Goal: Navigation & Orientation: Find specific page/section

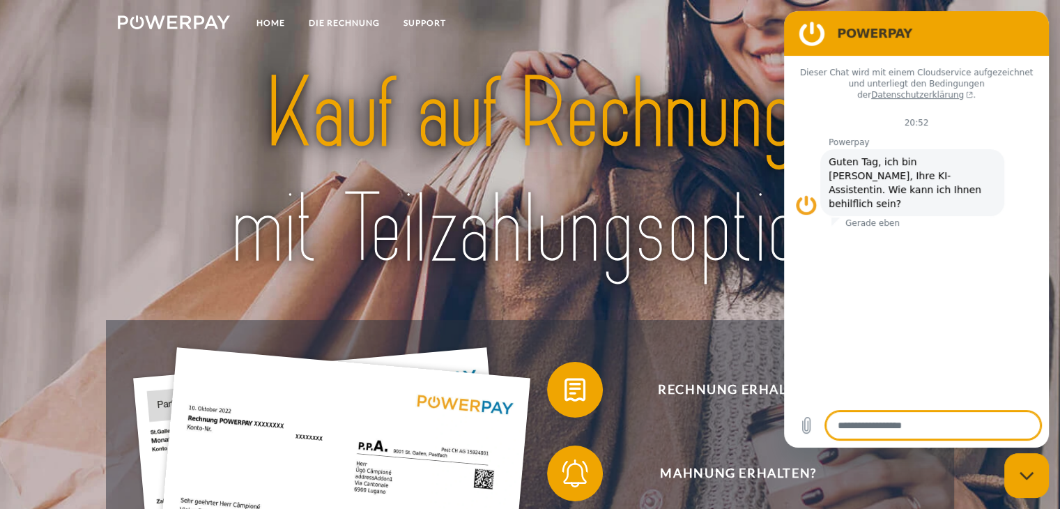
click at [386, 125] on img at bounding box center [529, 172] width 743 height 242
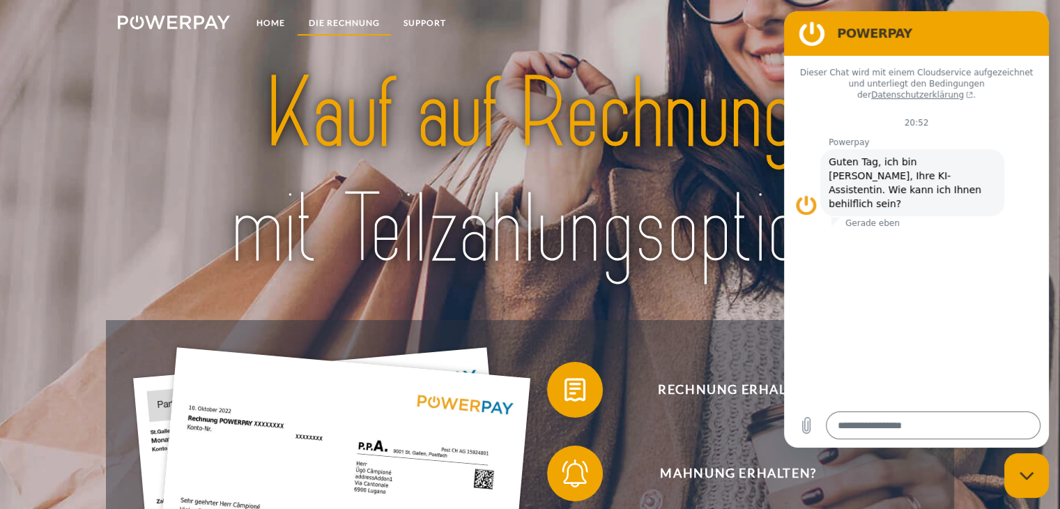
click at [349, 24] on link "DIE RECHNUNG" at bounding box center [344, 22] width 95 height 25
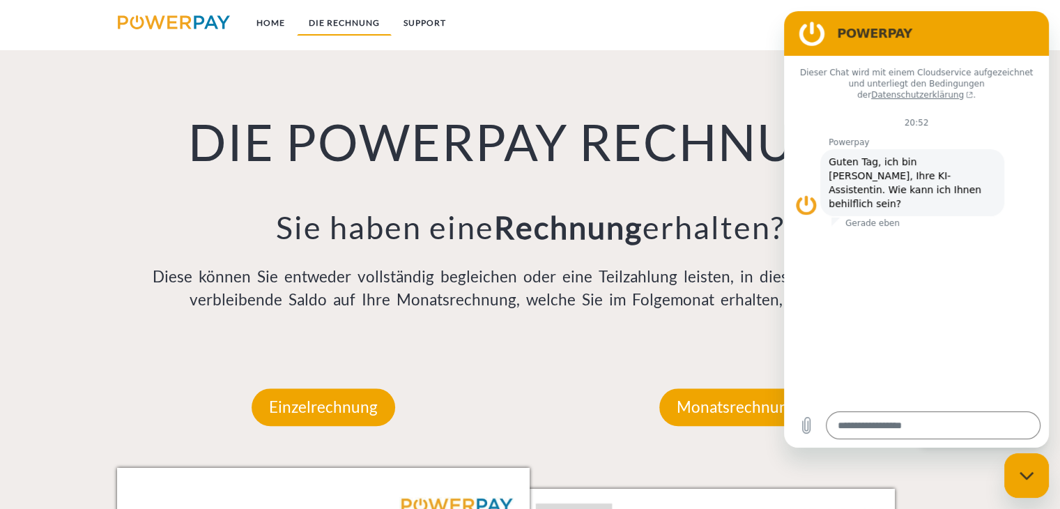
scroll to position [975, 0]
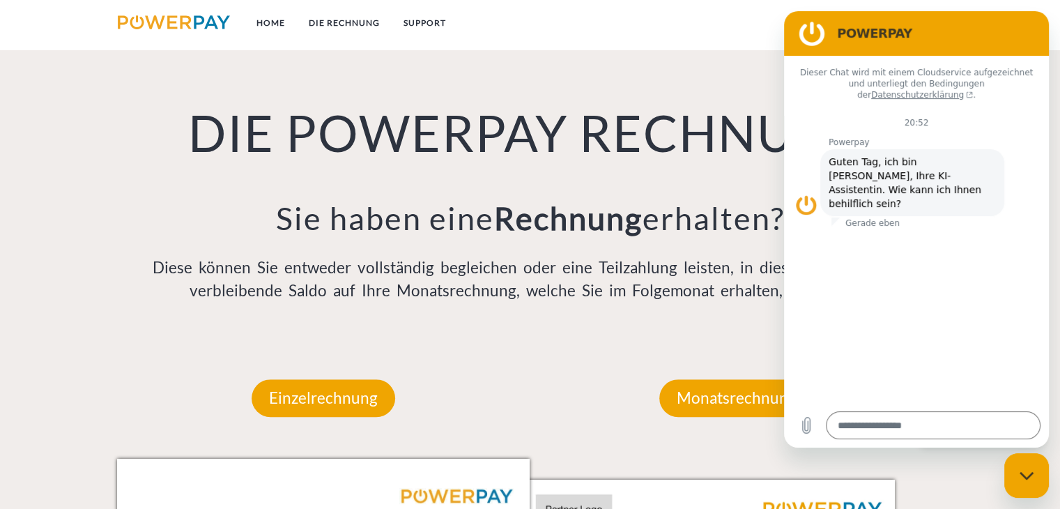
click at [1027, 487] on div "Messaging-Fenster schließen" at bounding box center [1026, 475] width 42 height 42
type textarea "*"
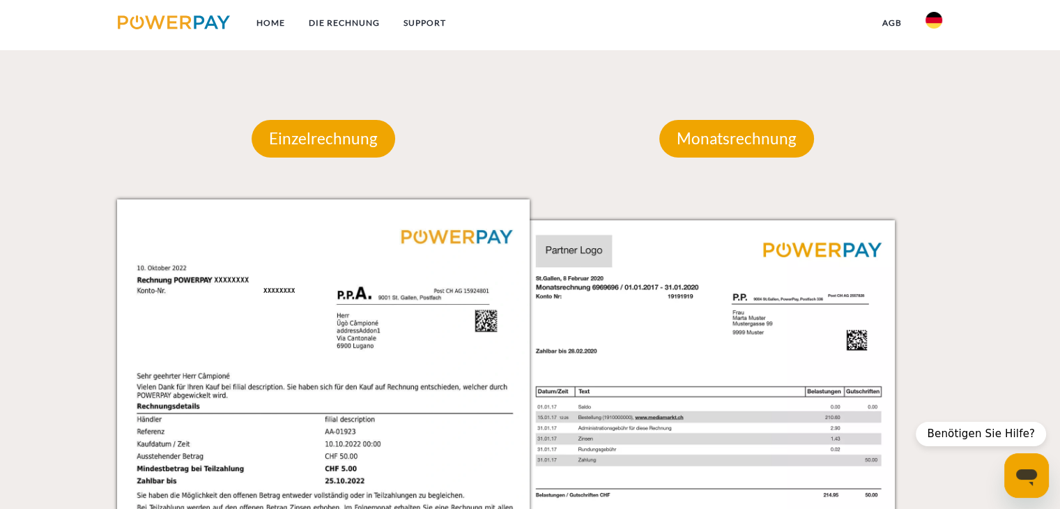
scroll to position [1115, 0]
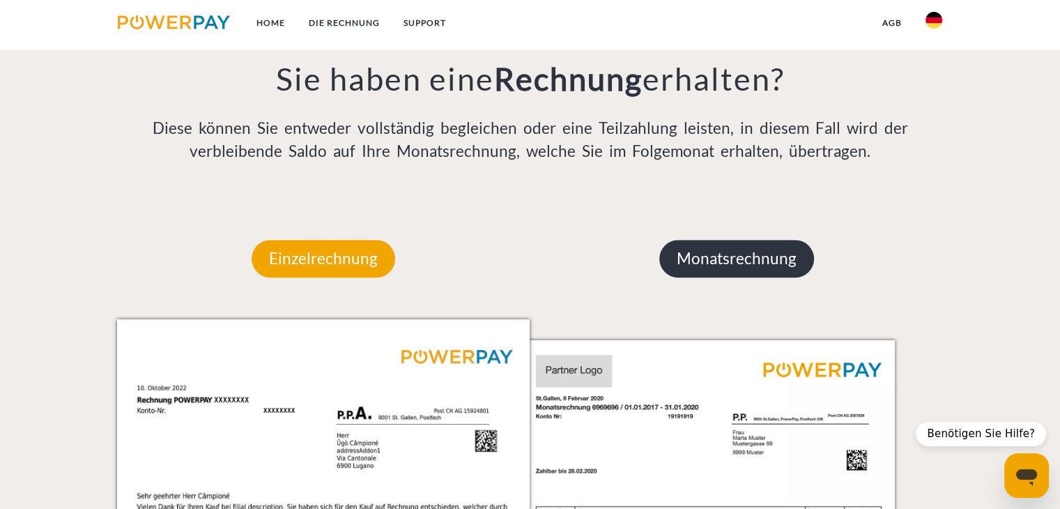
click at [726, 269] on p "Monatsrechnung" at bounding box center [736, 259] width 155 height 38
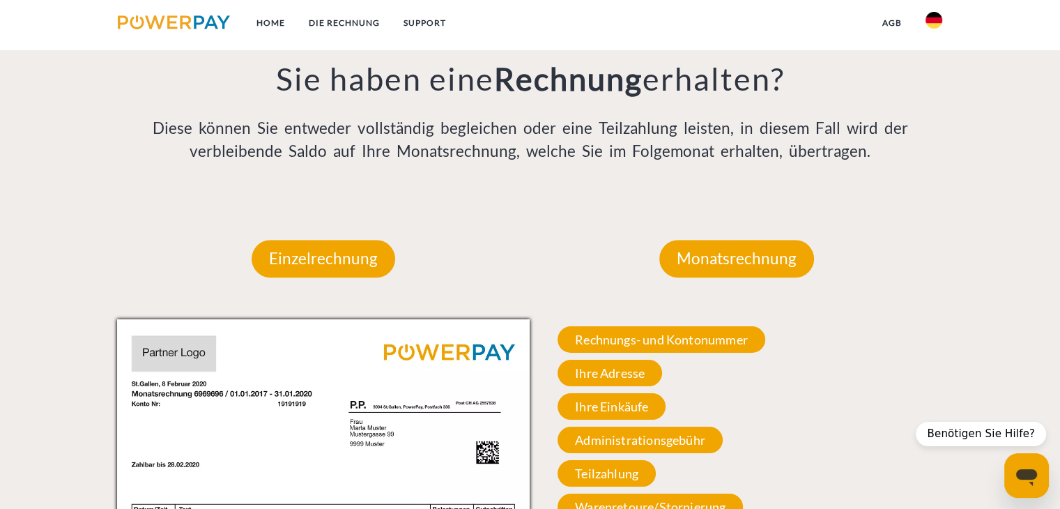
click at [159, 17] on img at bounding box center [174, 22] width 112 height 14
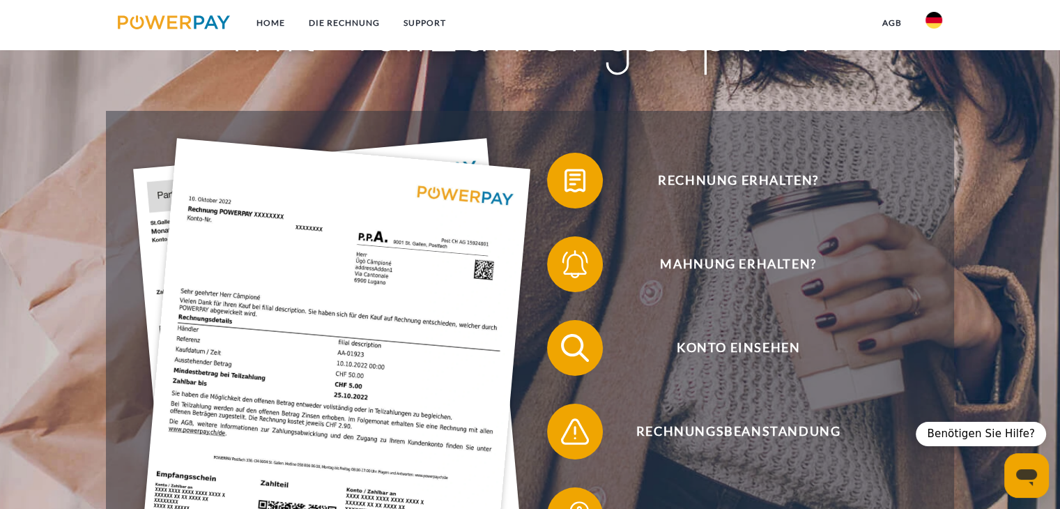
scroll to position [418, 0]
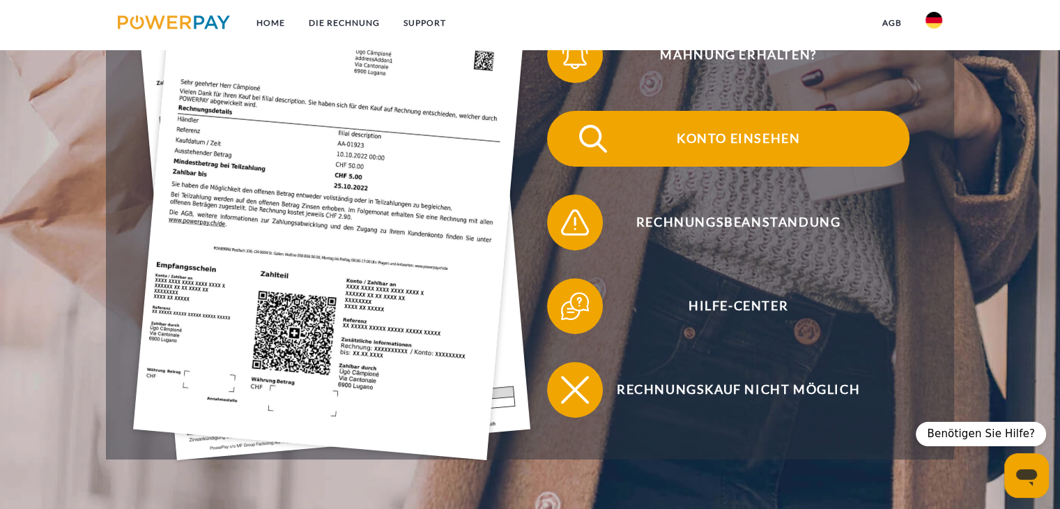
click at [756, 140] on span "Konto einsehen" at bounding box center [737, 139] width 341 height 56
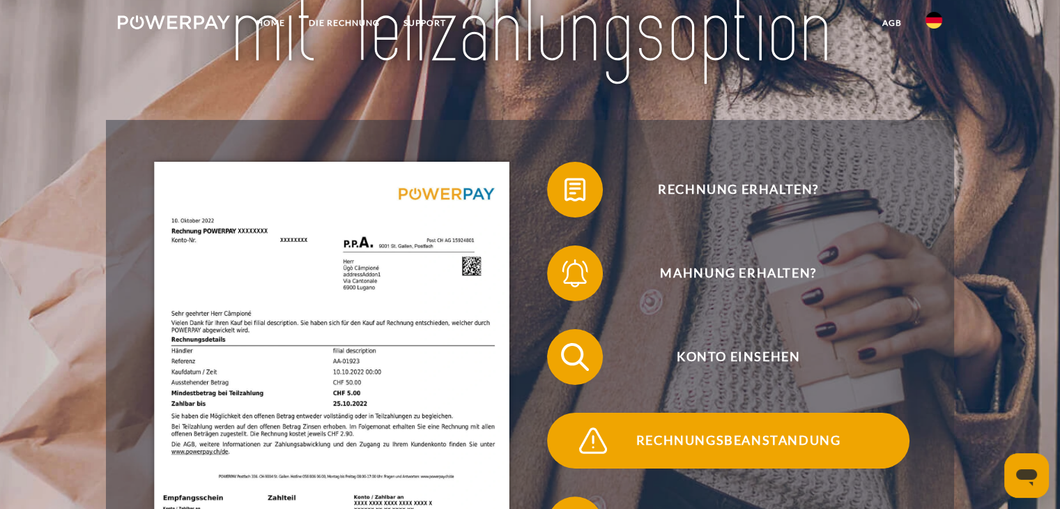
scroll to position [279, 0]
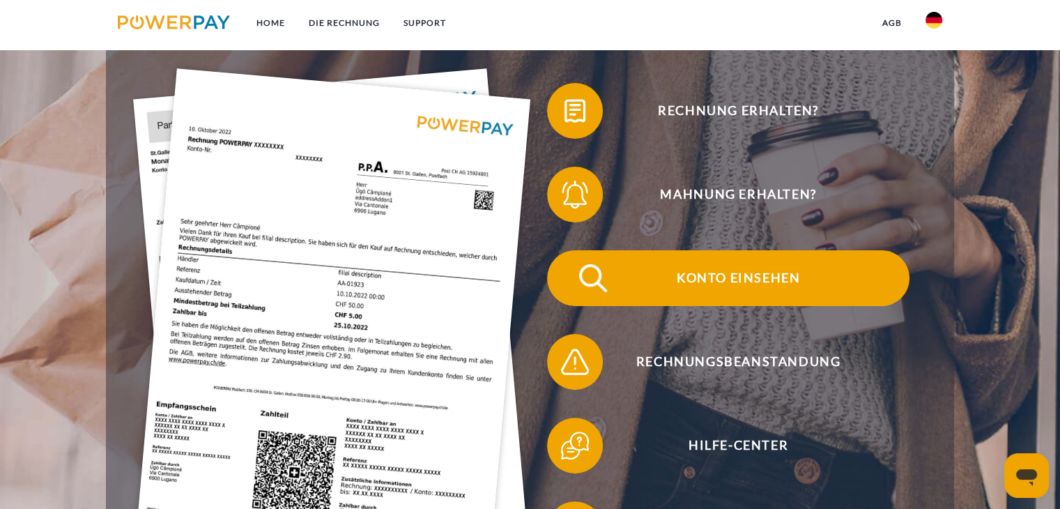
click at [746, 282] on span "Konto einsehen" at bounding box center [737, 278] width 341 height 56
